Goal: Task Accomplishment & Management: Complete application form

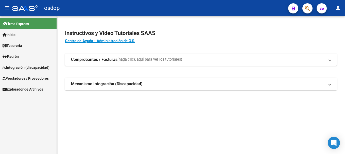
click at [110, 62] on strong "Comprobantes / Facturas" at bounding box center [94, 60] width 46 height 6
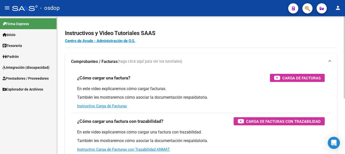
drag, startPoint x: 97, startPoint y: 45, endPoint x: 96, endPoint y: 52, distance: 6.4
click at [97, 47] on app-root-component "Instructivos y Video Tutoriales SAAS Centro de Ayuda - Administración de O.S. C…" at bounding box center [201, 123] width 272 height 198
click at [98, 61] on strong "Comprobantes / Facturas" at bounding box center [94, 62] width 46 height 6
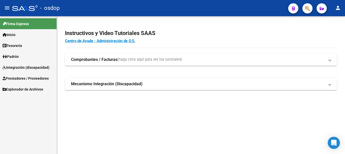
click at [25, 77] on span "Prestadores / Proveedores" at bounding box center [26, 79] width 46 height 6
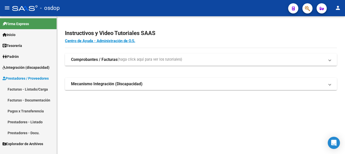
click at [30, 89] on link "Facturas - Listado/Carga" at bounding box center [28, 89] width 57 height 11
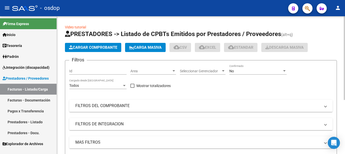
click at [104, 48] on span "Cargar Comprobante" at bounding box center [93, 47] width 48 height 5
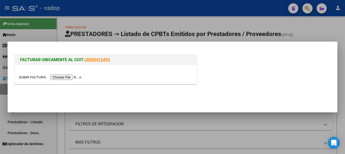
click at [76, 78] on input "file" at bounding box center [51, 77] width 64 height 5
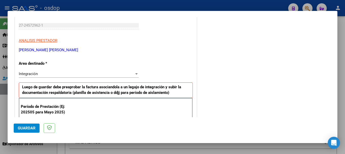
scroll to position [127, 0]
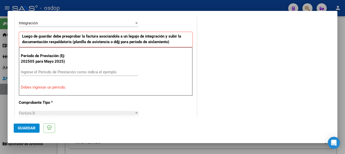
click at [50, 72] on input "Ingrese el Período de Prestación como indica el ejemplo" at bounding box center [79, 72] width 117 height 5
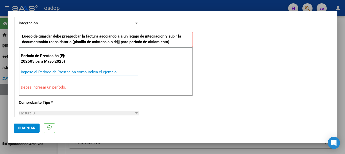
click at [56, 73] on input "Ingrese el Período de Prestación como indica el ejemplo" at bounding box center [79, 72] width 117 height 5
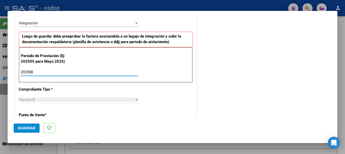
type input "202508"
click at [18, 126] on span "Guardar" at bounding box center [27, 128] width 18 height 5
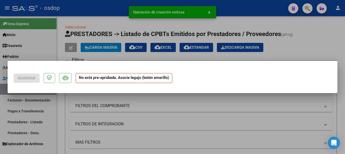
scroll to position [0, 0]
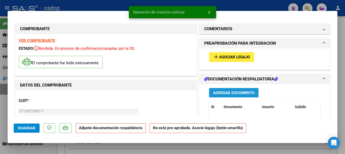
click at [228, 94] on span "Agregar Documento" at bounding box center [233, 93] width 41 height 5
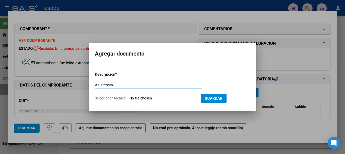
type input "Asistencia"
click at [159, 96] on input "Seleccionar Archivo" at bounding box center [163, 98] width 67 height 5
type input "C:\fakepath\kine-agosto-boczar.pdf"
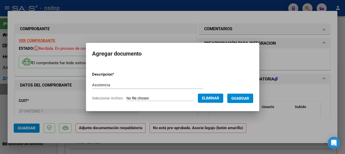
click at [251, 101] on button "Guardar" at bounding box center [241, 98] width 26 height 9
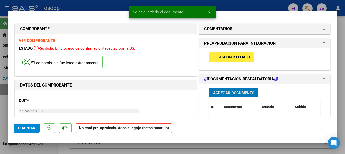
click at [232, 53] on button "add Asociar Legajo" at bounding box center [231, 56] width 45 height 9
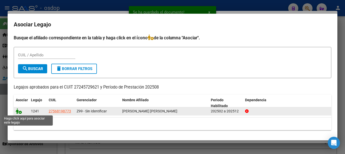
click at [18, 112] on icon at bounding box center [19, 111] width 6 height 6
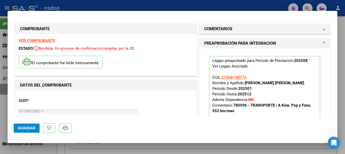
click at [22, 130] on span "Guardar" at bounding box center [27, 128] width 18 height 5
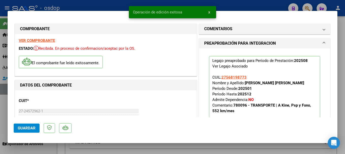
click at [210, 13] on span "x" at bounding box center [210, 12] width 2 height 5
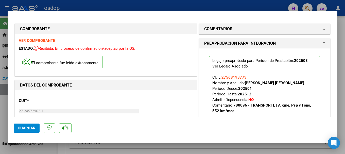
type input "$ 0,00"
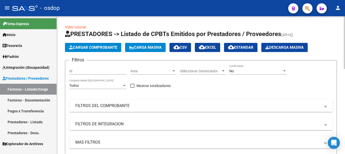
click at [102, 47] on span "Cargar Comprobante" at bounding box center [93, 47] width 48 height 5
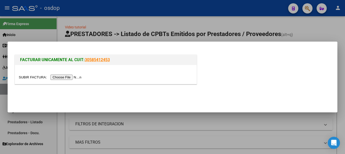
click at [61, 76] on input "file" at bounding box center [51, 77] width 64 height 5
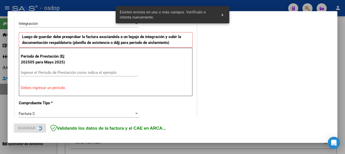
scroll to position [152, 0]
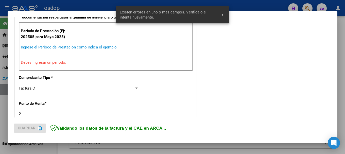
click at [31, 45] on input "Ingrese el Período de Prestación como indica el ejemplo" at bounding box center [79, 47] width 117 height 5
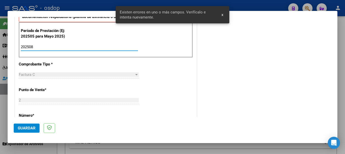
type input "202508"
click at [27, 127] on span "Guardar" at bounding box center [27, 128] width 18 height 5
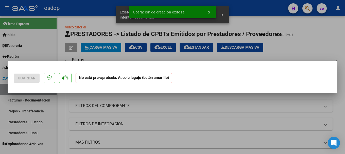
scroll to position [0, 0]
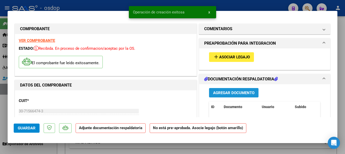
click at [213, 95] on span "Agregar Documento" at bounding box center [233, 93] width 41 height 5
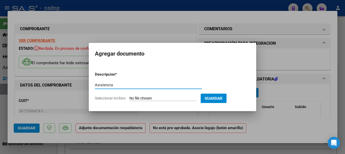
type input "Asistencia"
click at [151, 98] on input "Seleccionar Archivo" at bounding box center [163, 98] width 67 height 5
type input "C:\fakepath\Nona Arrua Agosto 25.pdf"
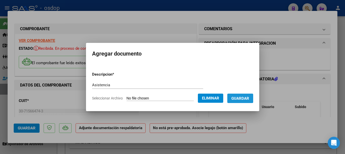
click at [244, 97] on span "Guardar" at bounding box center [241, 98] width 18 height 5
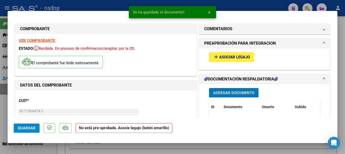
click at [235, 59] on span "Asociar Legajo" at bounding box center [234, 57] width 31 height 5
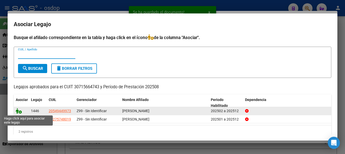
click at [17, 111] on icon at bounding box center [19, 111] width 6 height 6
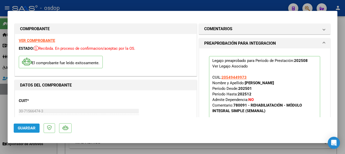
click at [27, 128] on span "Guardar" at bounding box center [27, 128] width 18 height 5
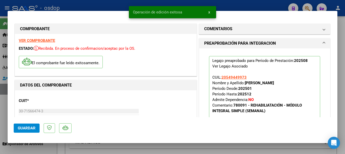
click at [61, 4] on div at bounding box center [172, 77] width 345 height 154
type input "$ 0,00"
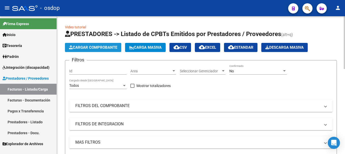
click at [100, 46] on span "Cargar Comprobante" at bounding box center [93, 47] width 48 height 5
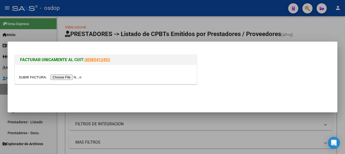
click at [71, 77] on input "file" at bounding box center [51, 77] width 64 height 5
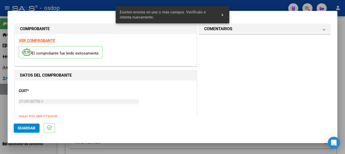
scroll to position [102, 0]
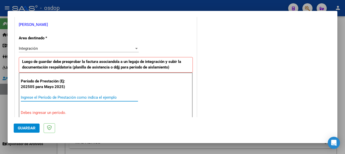
click at [40, 96] on input "Ingrese el Período de Prestación como indica el ejemplo" at bounding box center [79, 97] width 117 height 5
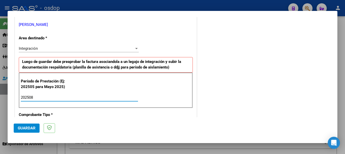
type input "202508"
click at [29, 125] on button "Guardar" at bounding box center [27, 128] width 26 height 9
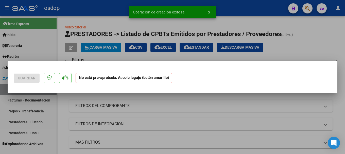
scroll to position [0, 0]
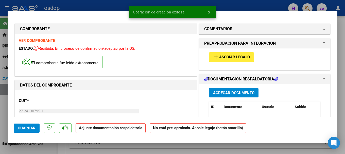
click at [227, 92] on span "Agregar Documento" at bounding box center [233, 93] width 41 height 5
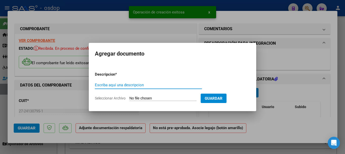
click at [131, 84] on input "Escriba aquí una descripcion" at bounding box center [148, 85] width 107 height 5
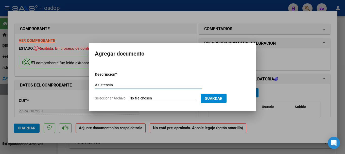
type input "Asistencia"
click at [152, 98] on input "Seleccionar Archivo" at bounding box center [163, 98] width 67 height 5
type input "C:\fakepath\Hedman Medina Agosto 25.pdf"
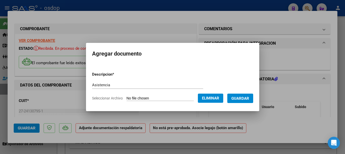
click at [249, 98] on span "Guardar" at bounding box center [241, 98] width 18 height 5
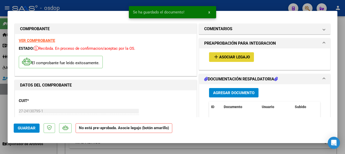
click at [235, 56] on span "Asociar Legajo" at bounding box center [234, 57] width 31 height 5
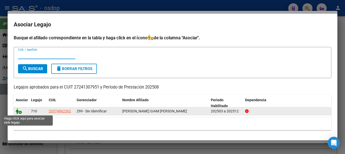
click at [16, 111] on icon at bounding box center [19, 111] width 6 height 6
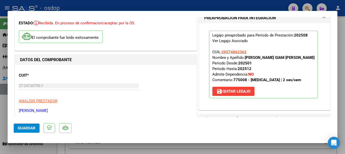
scroll to position [76, 0]
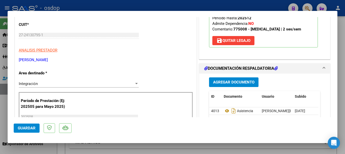
click at [24, 126] on span "Guardar" at bounding box center [27, 128] width 18 height 5
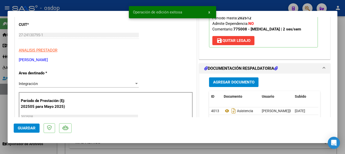
click at [82, 5] on div at bounding box center [172, 77] width 345 height 154
type input "$ 0,00"
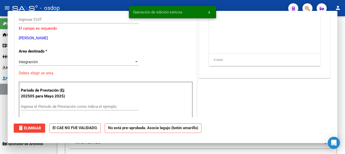
scroll to position [61, 0]
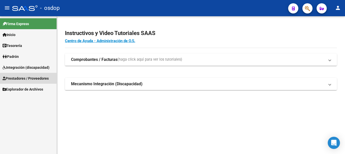
click at [33, 78] on span "Prestadores / Proveedores" at bounding box center [26, 79] width 46 height 6
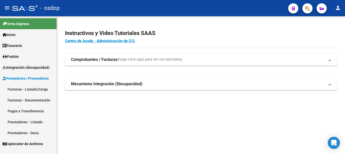
drag, startPoint x: 34, startPoint y: 101, endPoint x: 45, endPoint y: 97, distance: 11.4
click at [34, 100] on link "Facturas - Documentación" at bounding box center [28, 100] width 57 height 11
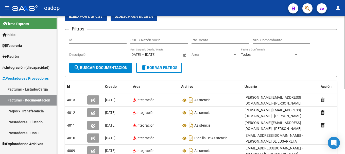
scroll to position [51, 0]
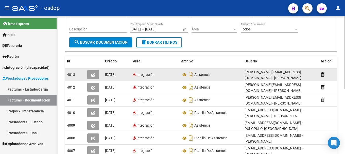
click at [91, 74] on button "button" at bounding box center [93, 74] width 12 height 9
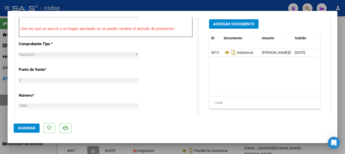
scroll to position [0, 0]
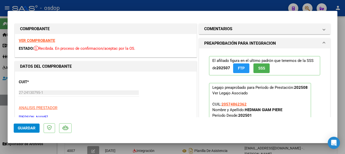
click at [73, 5] on div at bounding box center [172, 77] width 345 height 154
type input "$ 0,00"
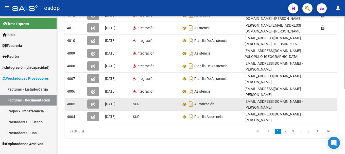
scroll to position [47, 0]
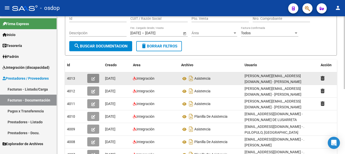
click at [92, 77] on icon "button" at bounding box center [93, 79] width 4 height 4
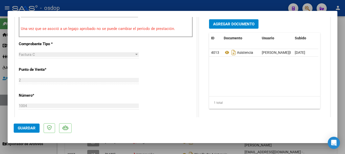
scroll to position [0, 0]
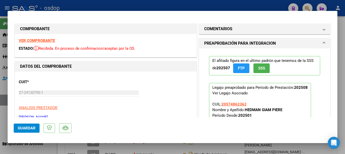
click at [90, 2] on div at bounding box center [172, 77] width 345 height 154
type input "$ 0,00"
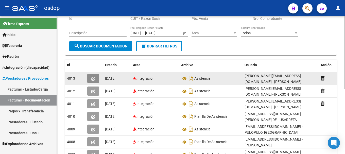
click at [94, 78] on icon "button" at bounding box center [93, 79] width 4 height 4
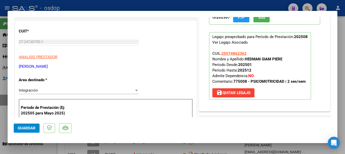
scroll to position [25, 0]
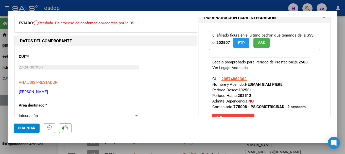
click at [0, 53] on div at bounding box center [172, 77] width 345 height 154
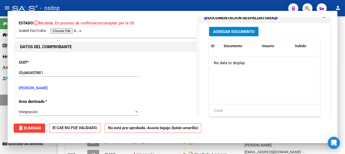
type input "$ 0,00"
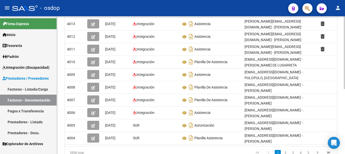
scroll to position [123, 0]
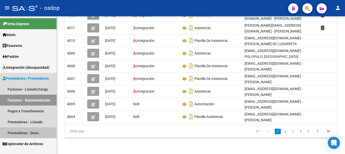
click at [25, 135] on link "Prestadores - Docu." at bounding box center [28, 133] width 57 height 11
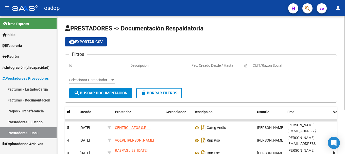
click at [283, 67] on input "CUIT/Razon Social" at bounding box center [281, 66] width 57 height 4
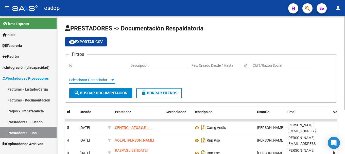
click at [97, 80] on span "Seleccionar Gerenciador" at bounding box center [89, 80] width 41 height 4
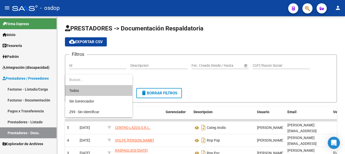
click at [99, 64] on div at bounding box center [172, 77] width 345 height 154
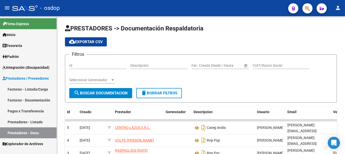
click at [7, 6] on mat-icon "menu" at bounding box center [7, 8] width 6 height 6
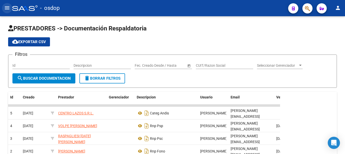
click at [7, 6] on mat-icon "menu" at bounding box center [7, 8] width 6 height 6
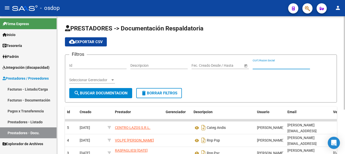
click at [264, 65] on input "CUIT/Razon Social" at bounding box center [281, 66] width 57 height 4
click at [265, 67] on input "CUIT/Razon Social" at bounding box center [281, 66] width 57 height 4
type input "30710863314"
click at [95, 92] on span "search Buscar Documentacion" at bounding box center [101, 93] width 54 height 5
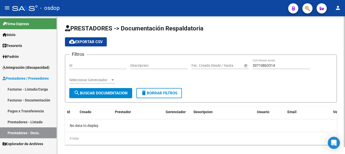
scroll to position [7, 0]
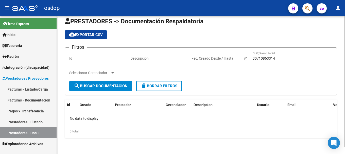
drag, startPoint x: 280, startPoint y: 58, endPoint x: 277, endPoint y: 59, distance: 2.7
click at [280, 58] on input "30710863314" at bounding box center [281, 58] width 57 height 4
click at [221, 60] on input "text" at bounding box center [227, 58] width 25 height 4
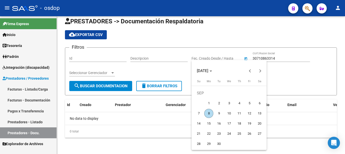
click at [204, 102] on button "1" at bounding box center [209, 103] width 10 height 10
type input "[DATE]"
click at [93, 86] on div at bounding box center [172, 77] width 345 height 154
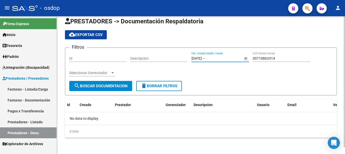
click at [113, 71] on div at bounding box center [112, 73] width 5 height 4
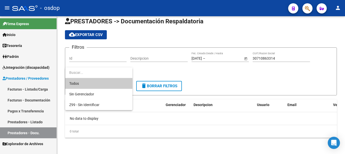
click at [227, 78] on div at bounding box center [172, 77] width 345 height 154
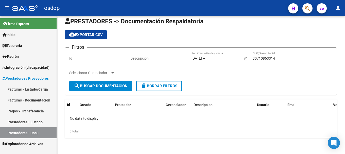
click at [25, 35] on link "Inicio" at bounding box center [28, 34] width 57 height 11
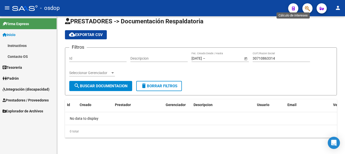
click at [292, 9] on icon "button" at bounding box center [293, 9] width 3 height 4
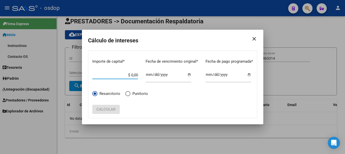
click at [193, 13] on div at bounding box center [172, 77] width 345 height 154
